Goal: Find specific page/section: Find specific page/section

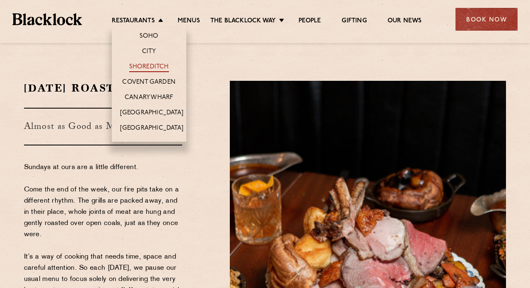
click at [148, 68] on link "Shoreditch" at bounding box center [149, 67] width 40 height 9
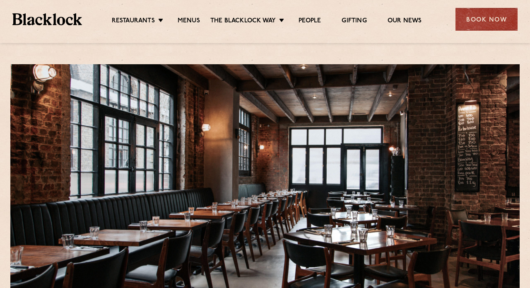
click at [188, 22] on link "Menus" at bounding box center [189, 21] width 22 height 9
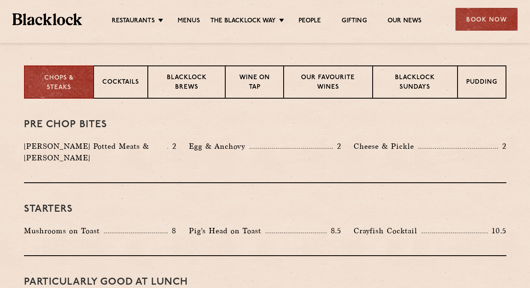
scroll to position [322, 0]
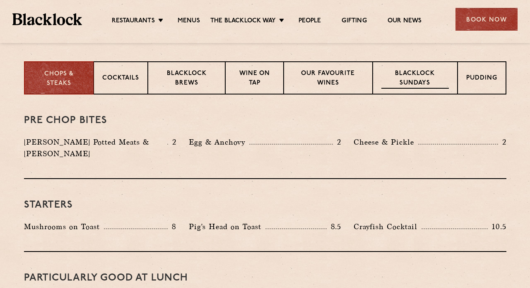
click at [431, 81] on p "Blacklock Sundays" at bounding box center [414, 78] width 67 height 19
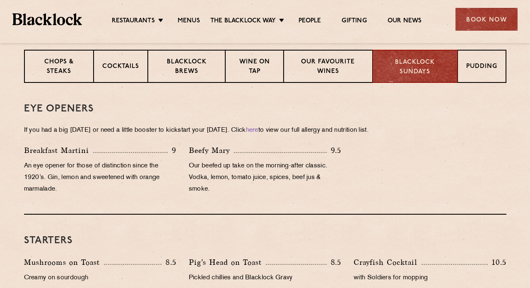
scroll to position [338, 0]
